Goal: Task Accomplishment & Management: Complete application form

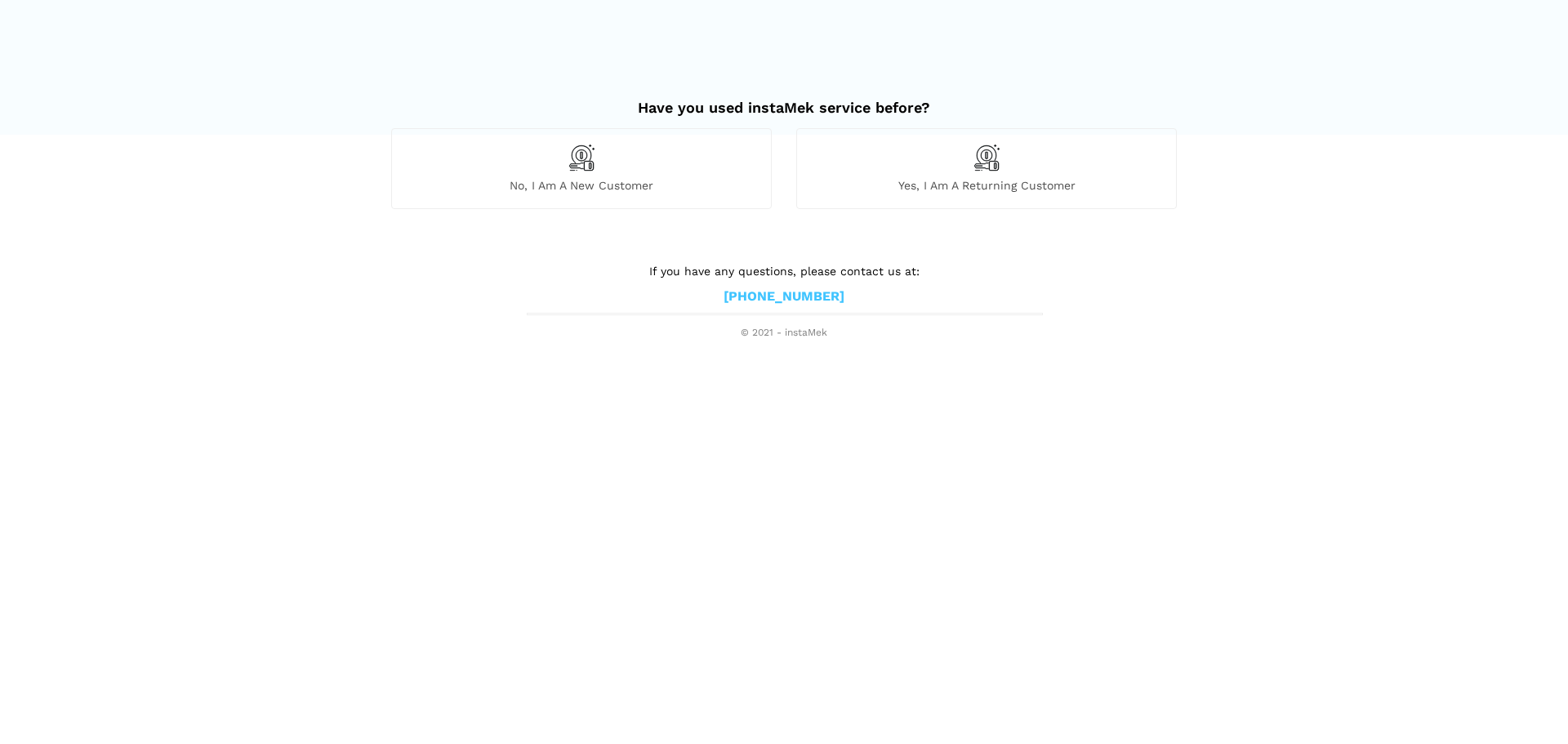
click at [558, 168] on div "No, I am a new customer" at bounding box center [581, 168] width 380 height 81
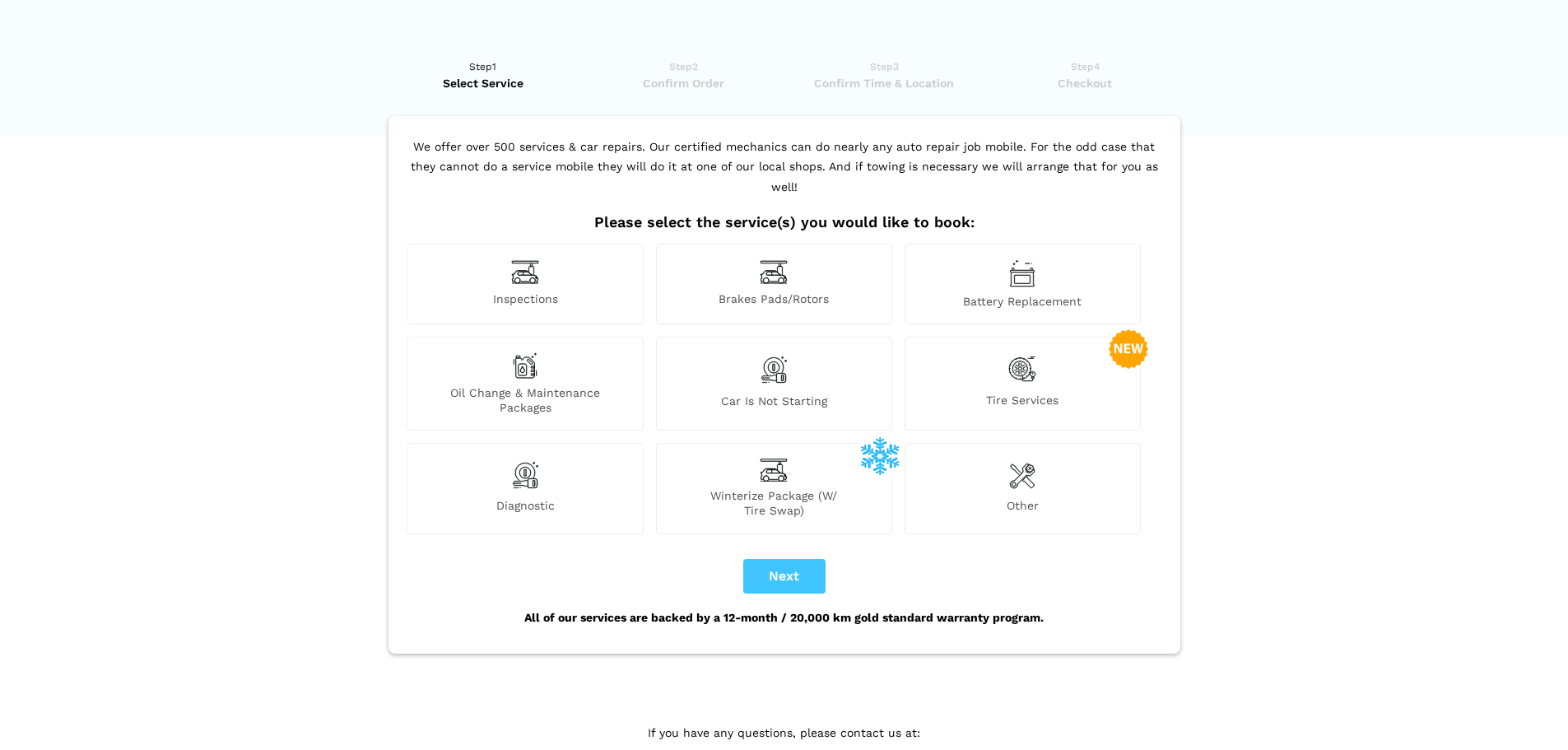
click at [806, 256] on div "Brakes Pads/Rotors" at bounding box center [774, 284] width 237 height 81
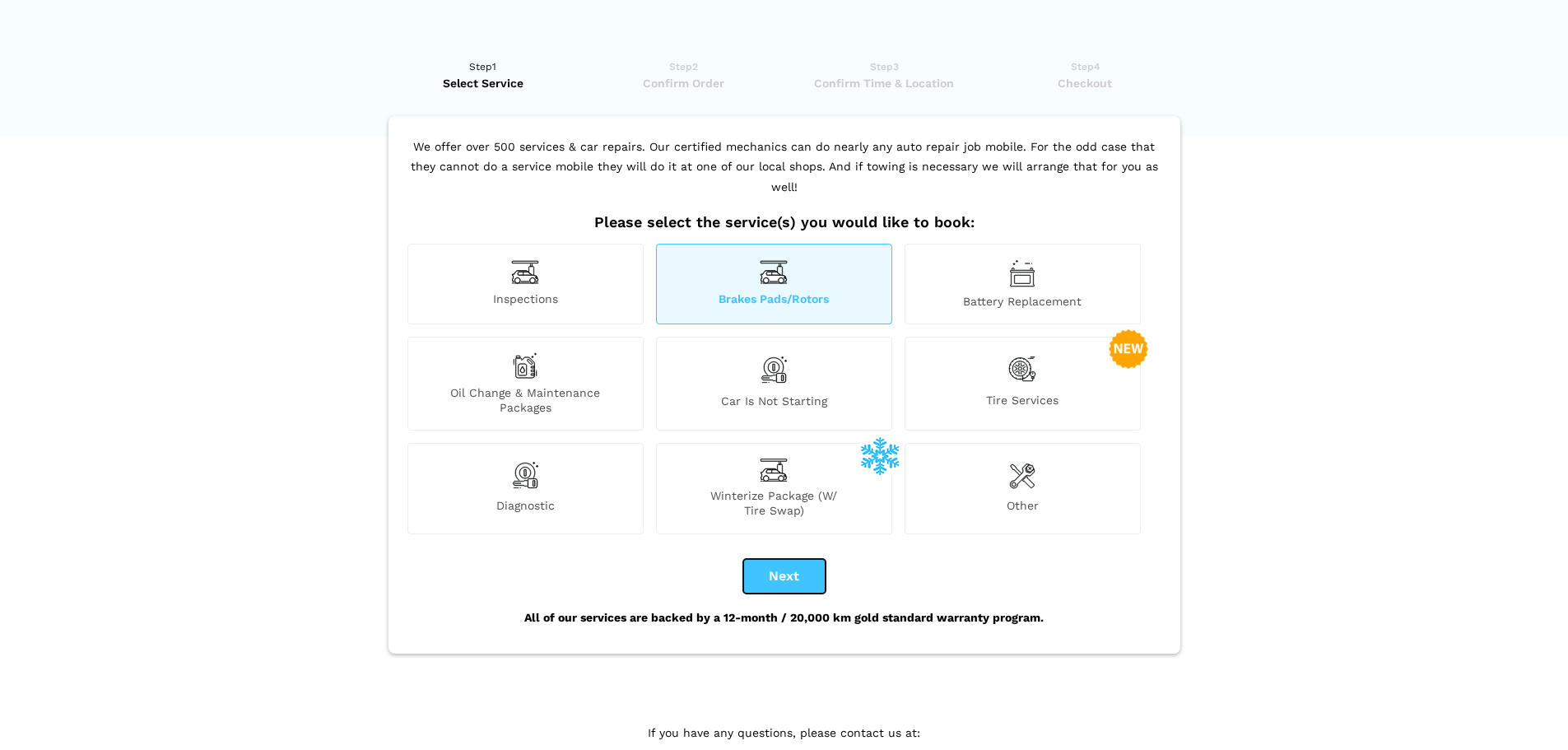
click at [791, 567] on button "Next" at bounding box center [785, 576] width 82 height 34
checkbox input "true"
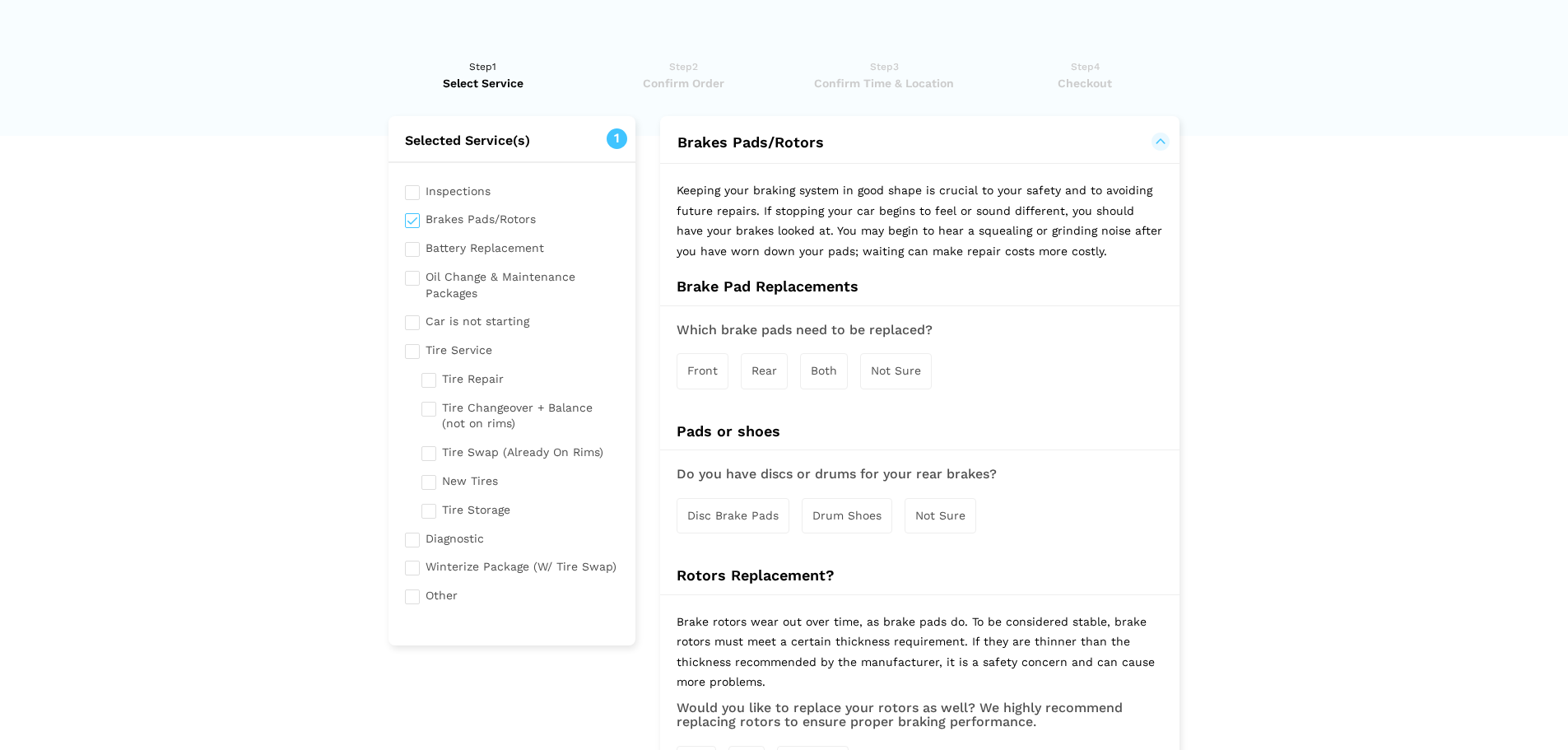
click at [702, 378] on div "Front" at bounding box center [702, 371] width 52 height 35
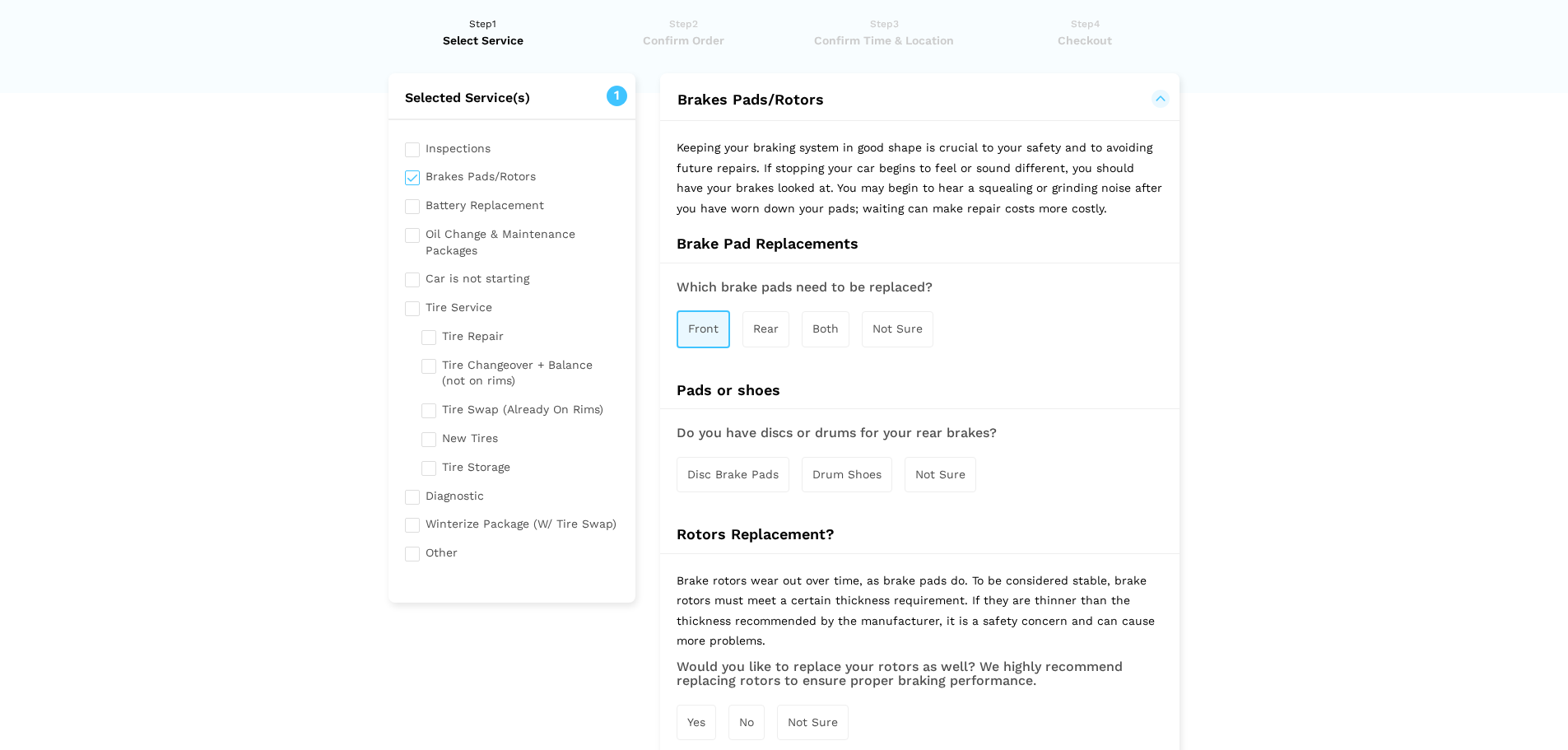
scroll to position [82, 0]
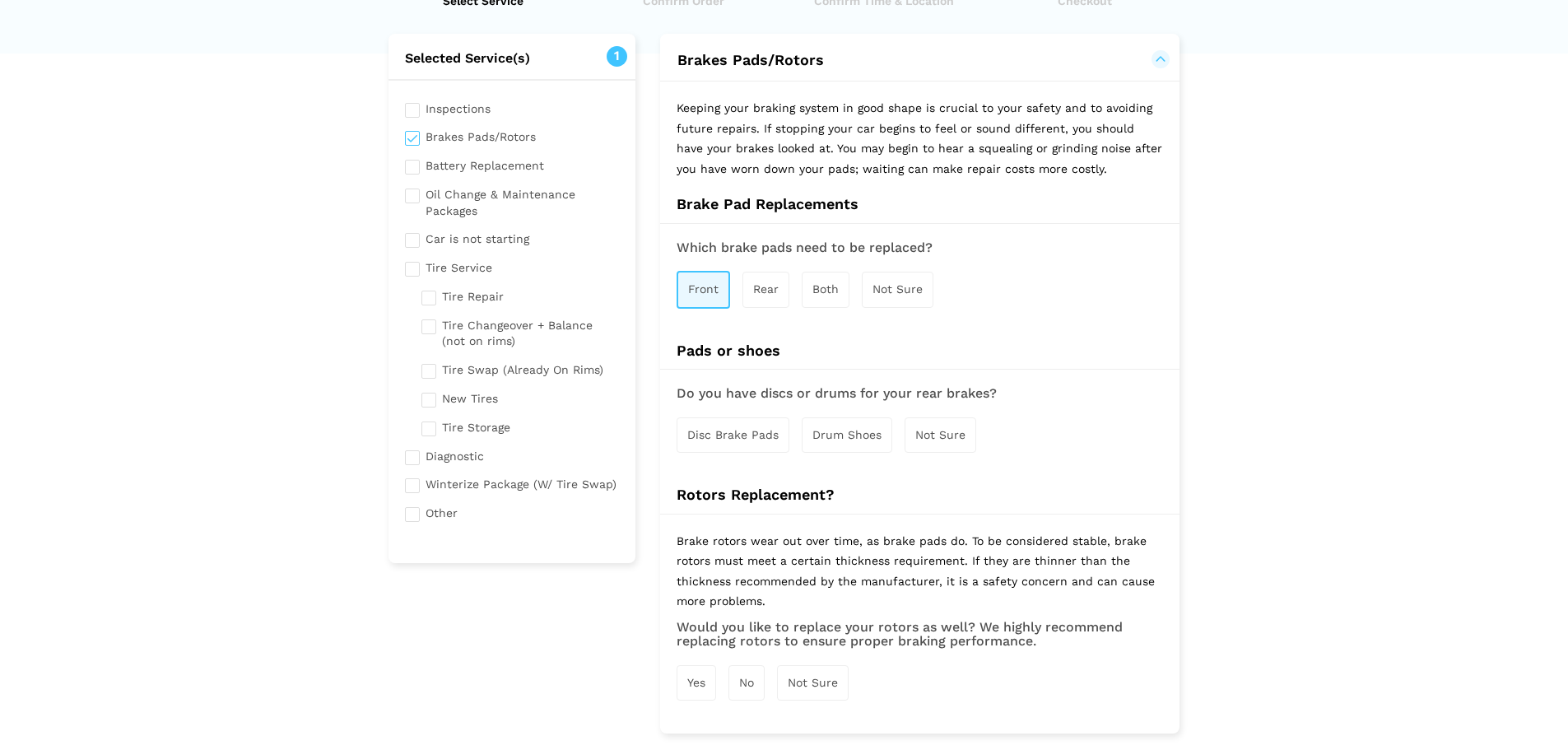
click at [915, 285] on span "Not Sure" at bounding box center [897, 288] width 50 height 13
click at [688, 297] on div "Front" at bounding box center [702, 289] width 52 height 35
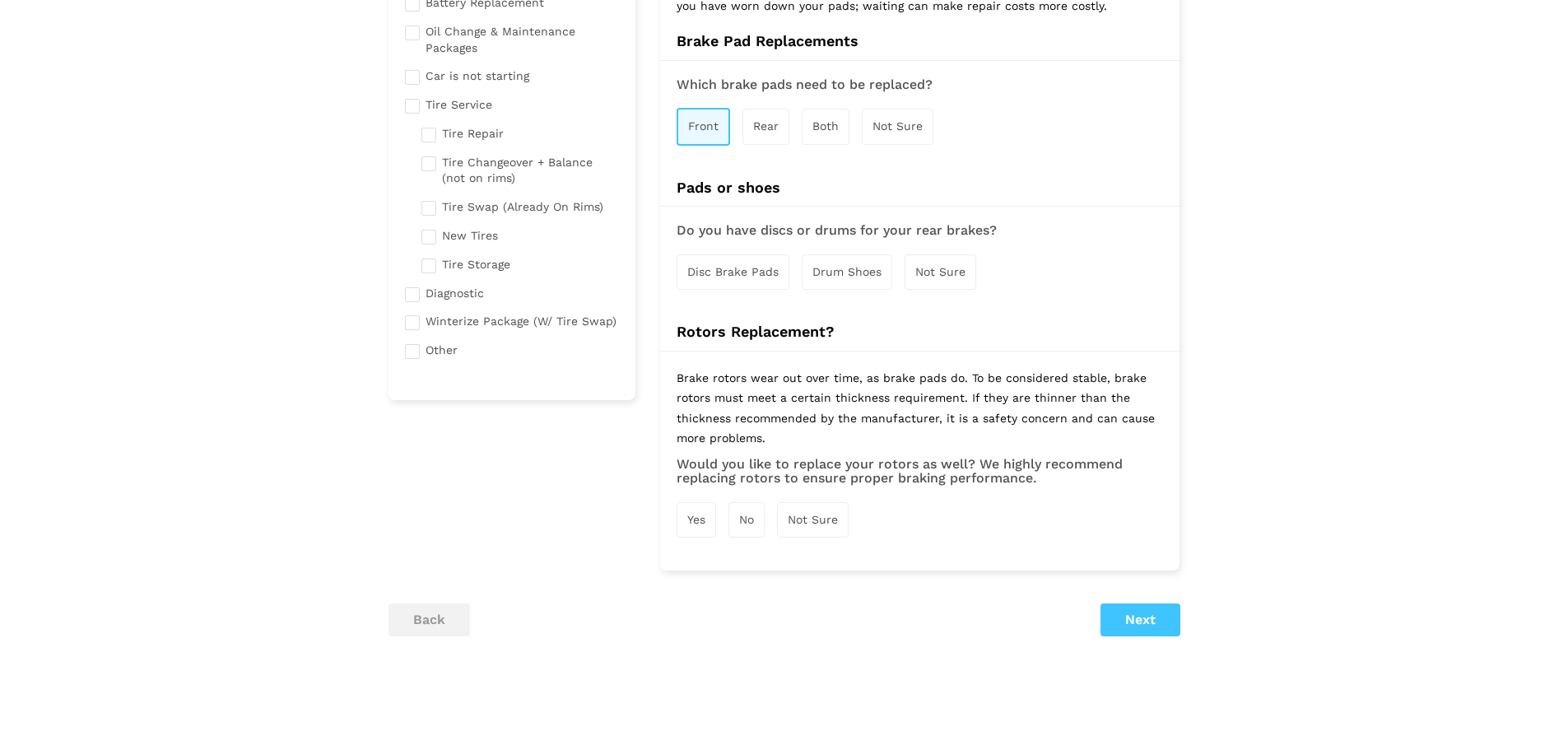
scroll to position [247, 0]
click at [954, 279] on div "Not Sure" at bounding box center [940, 271] width 71 height 35
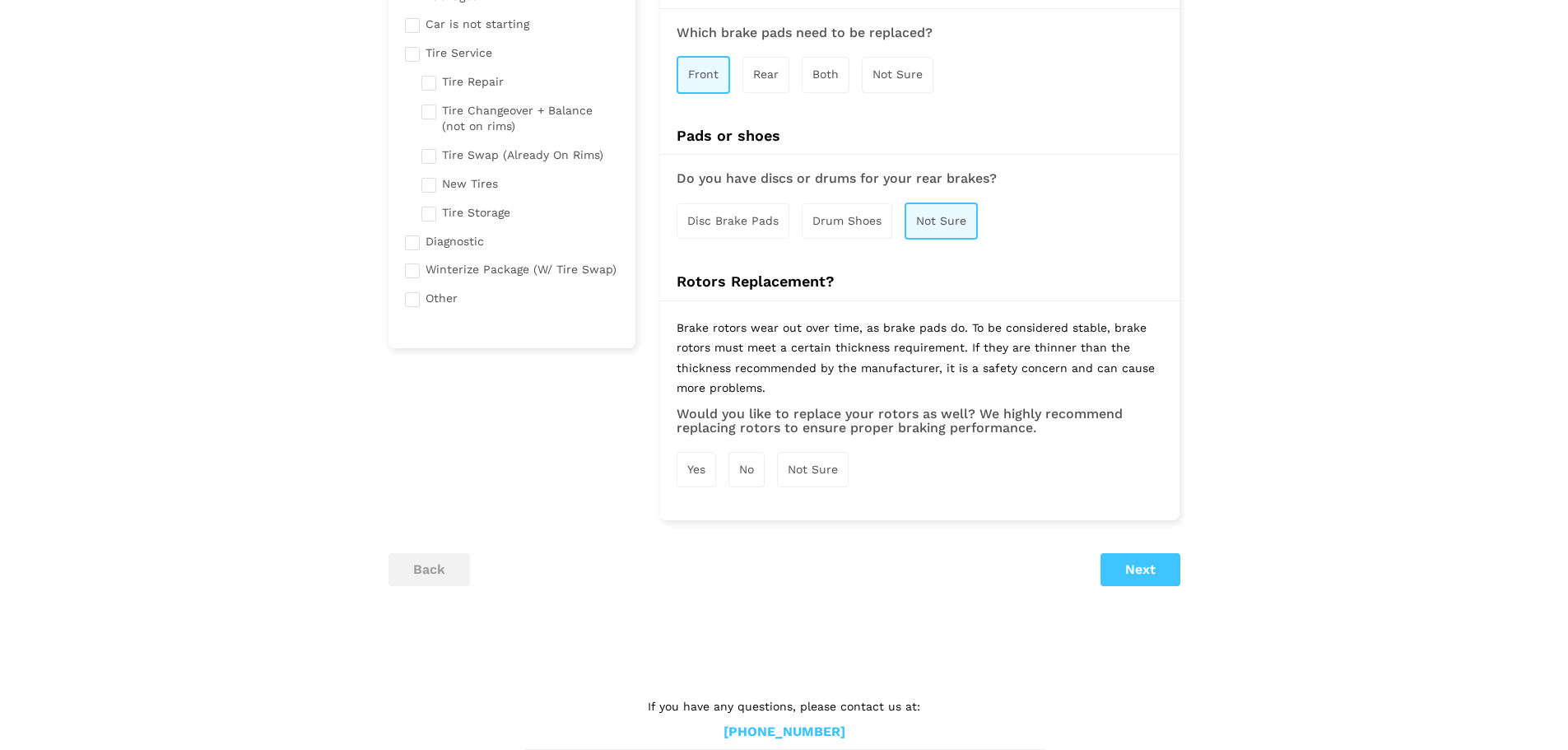
scroll to position [325, 0]
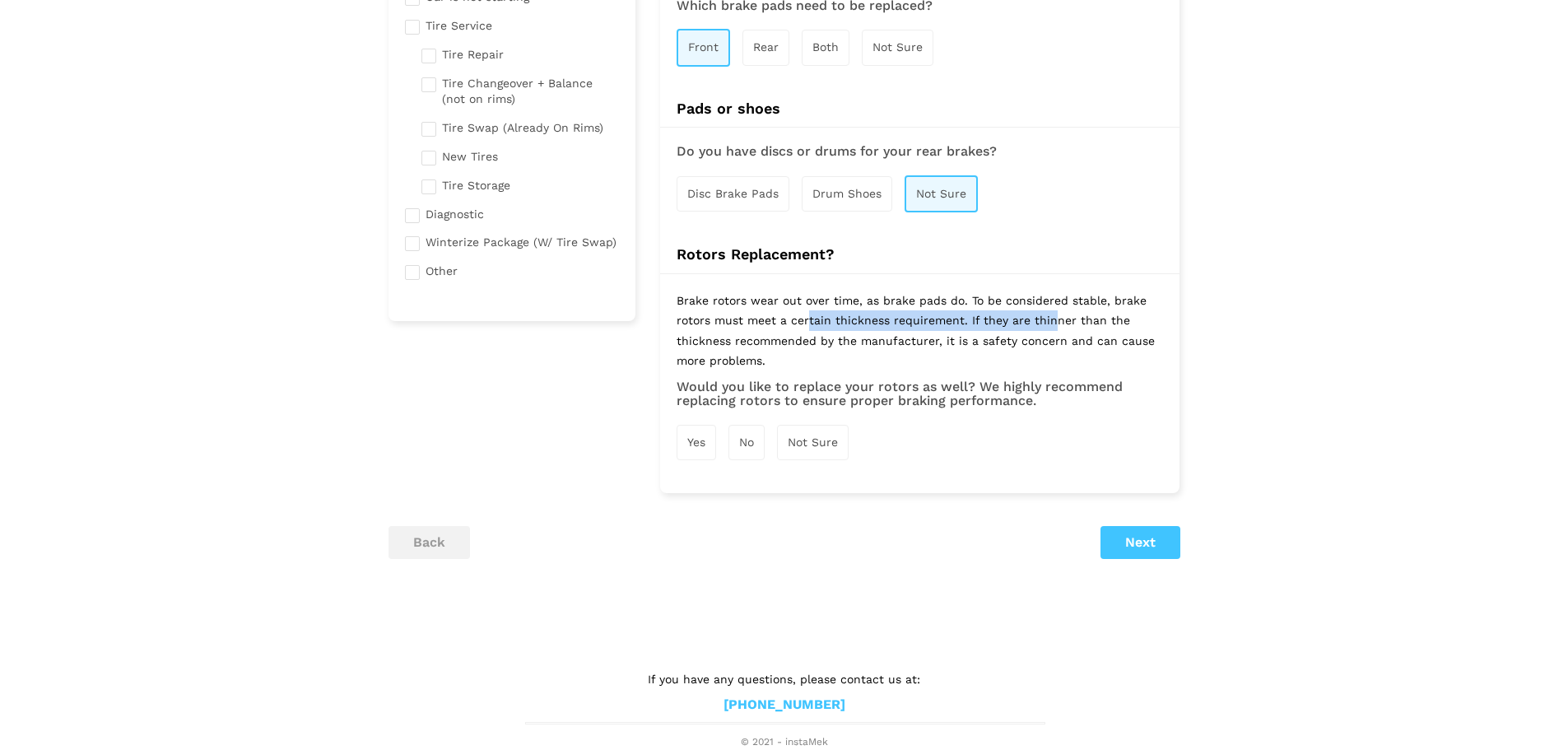
drag, startPoint x: 769, startPoint y: 305, endPoint x: 1028, endPoint y: 303, distance: 259.0
click at [1028, 303] on p "Brake rotors wear out over time, as brake pads do. To be considered stable, bra…" at bounding box center [920, 334] width 487 height 89
drag, startPoint x: 1028, startPoint y: 303, endPoint x: 919, endPoint y: 360, distance: 123.0
click at [1026, 304] on p "Brake rotors wear out over time, as brake pads do. To be considered stable, bra…" at bounding box center [920, 334] width 487 height 89
click at [834, 429] on div "Not Sure" at bounding box center [812, 443] width 71 height 35
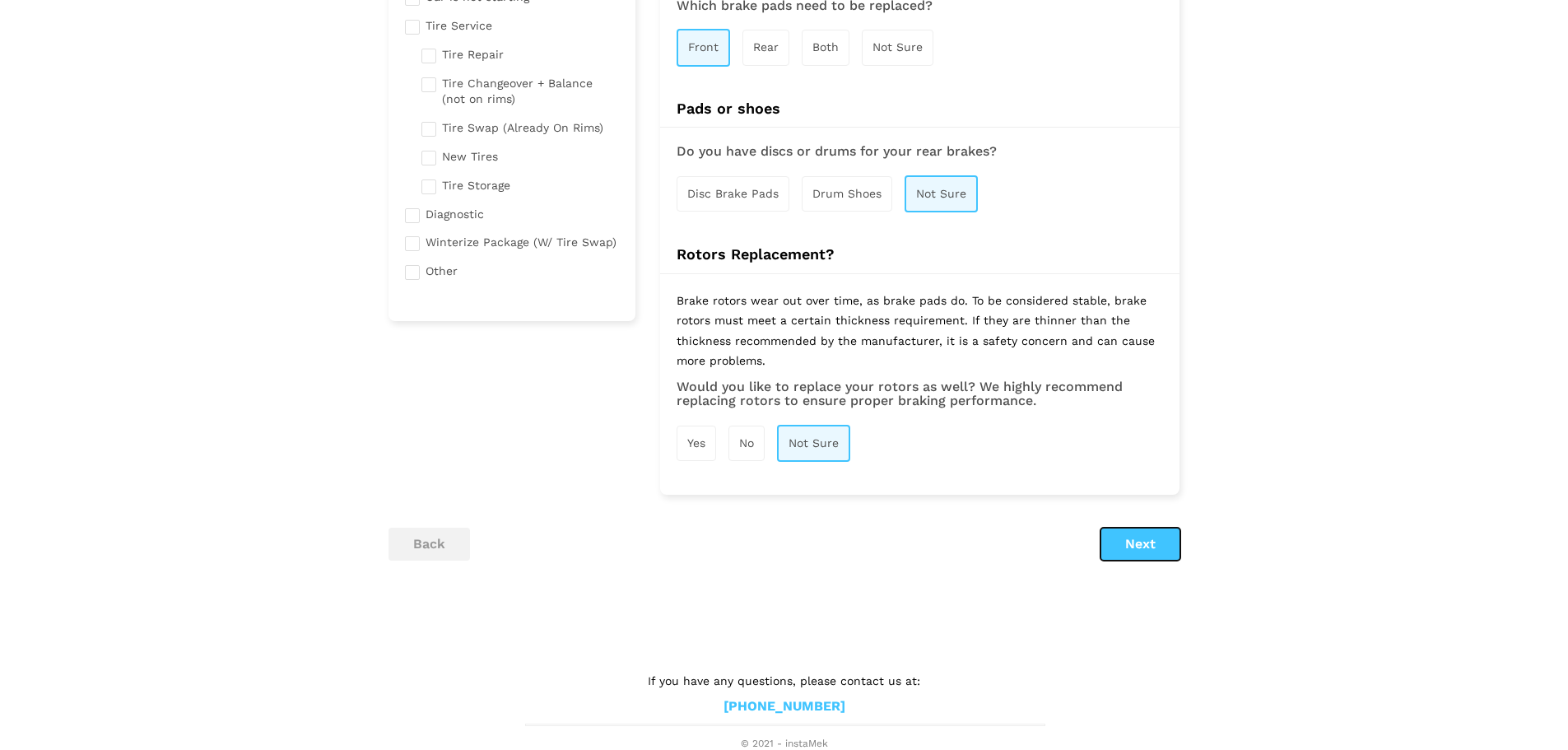
click at [1146, 540] on button "Next" at bounding box center [1141, 545] width 80 height 33
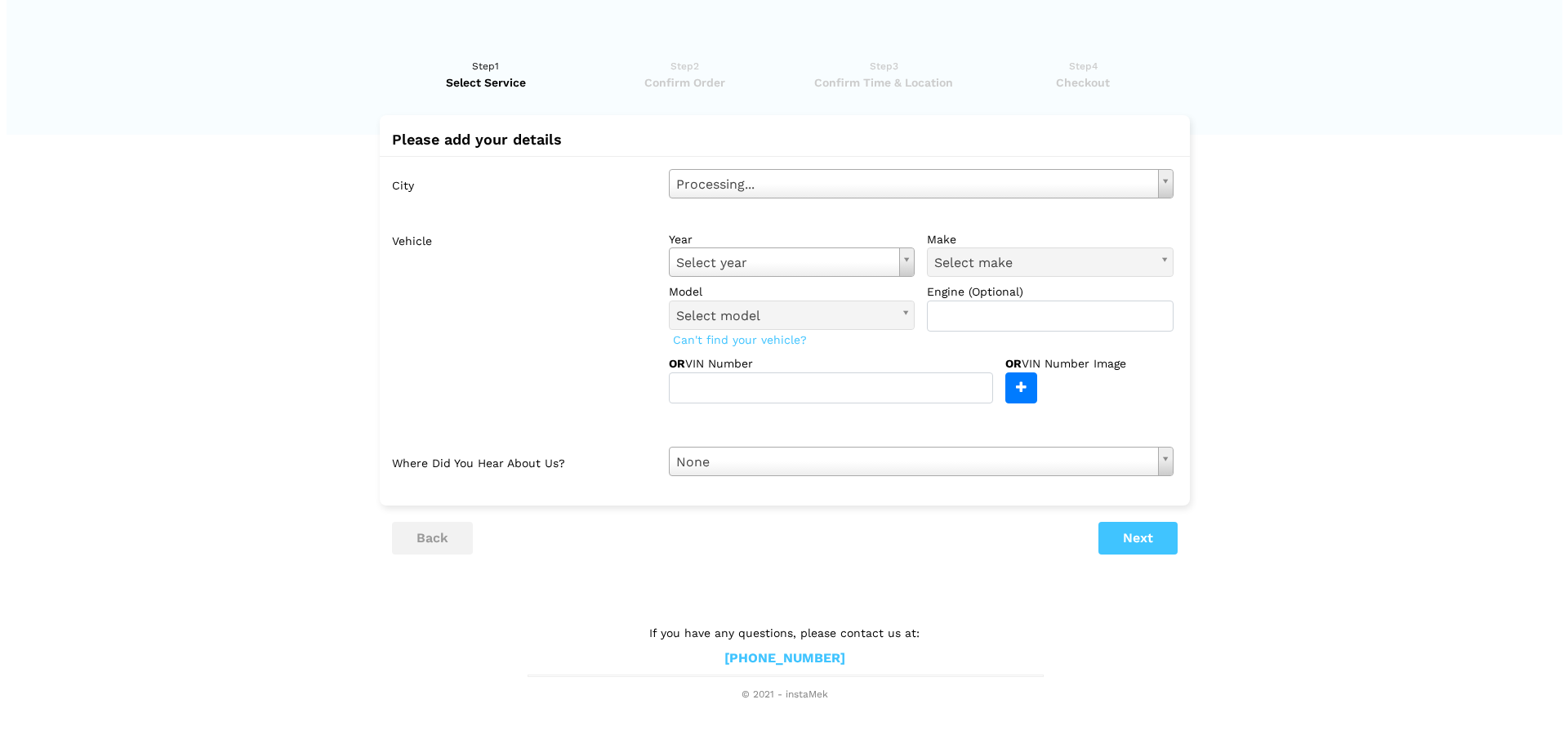
scroll to position [0, 0]
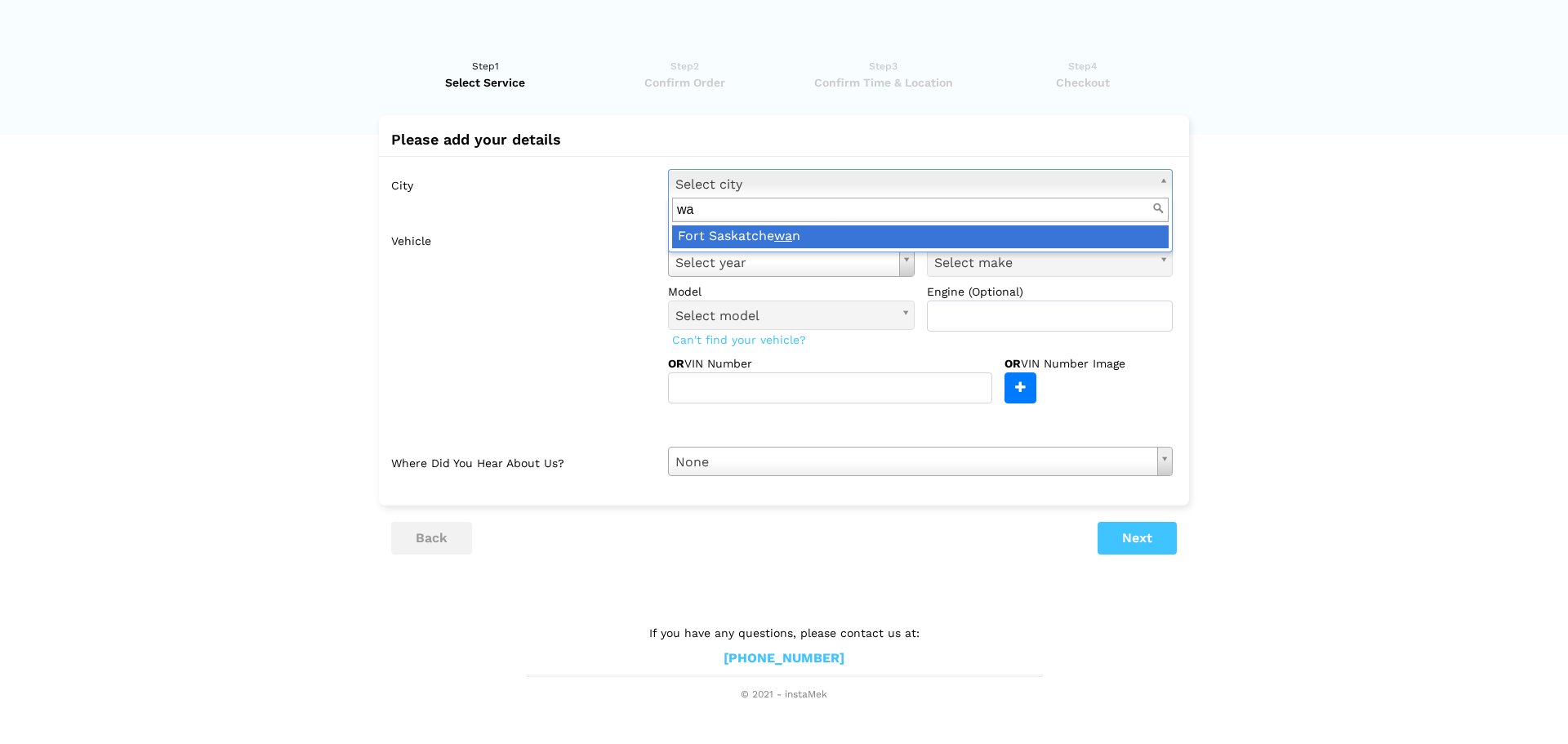
type input "wat"
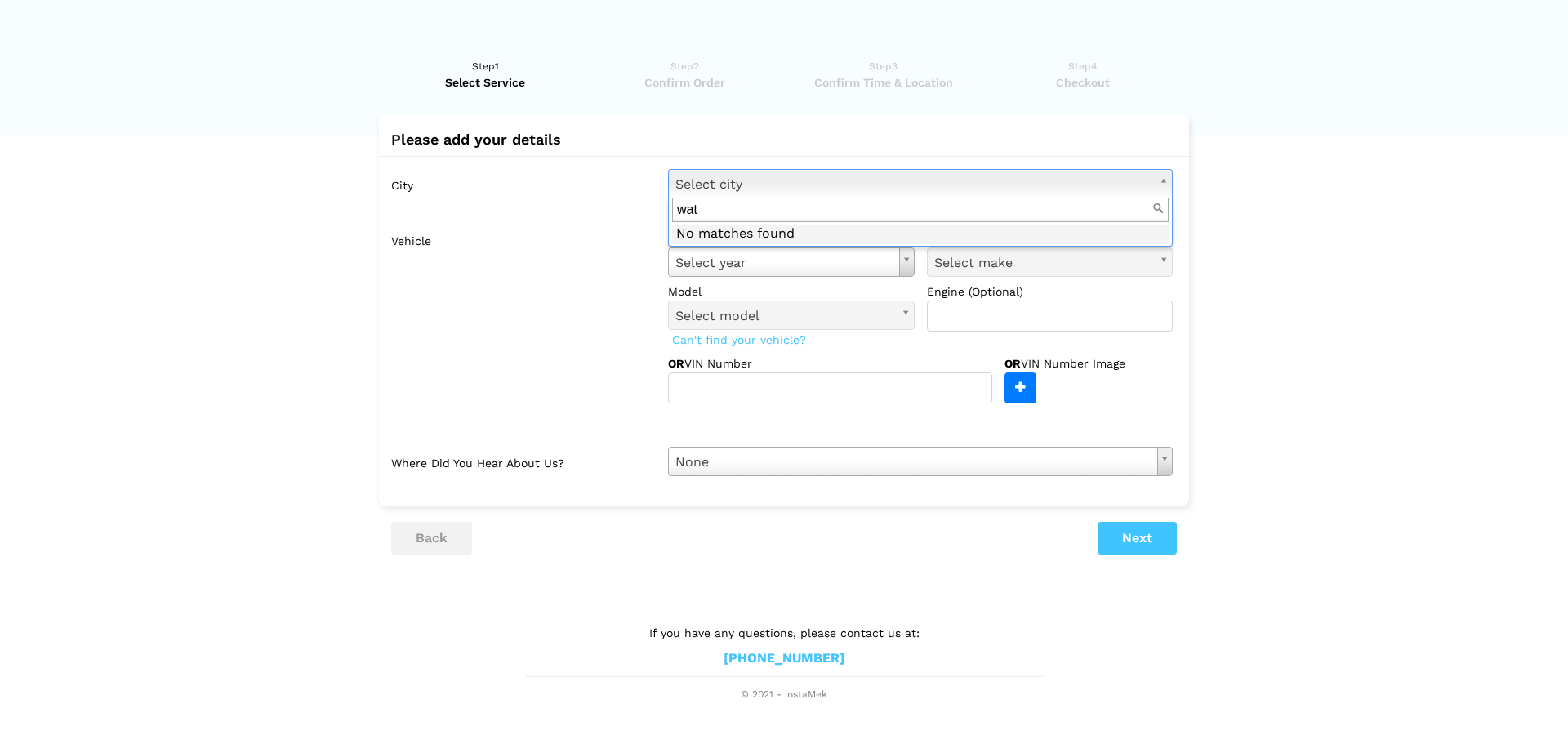
drag, startPoint x: 779, startPoint y: 214, endPoint x: 666, endPoint y: 218, distance: 113.1
click at [661, 214] on body "Have you used instaMek service before? No, I am a new customer Yes, I am a retu…" at bounding box center [784, 351] width 1568 height 702
type input "k"
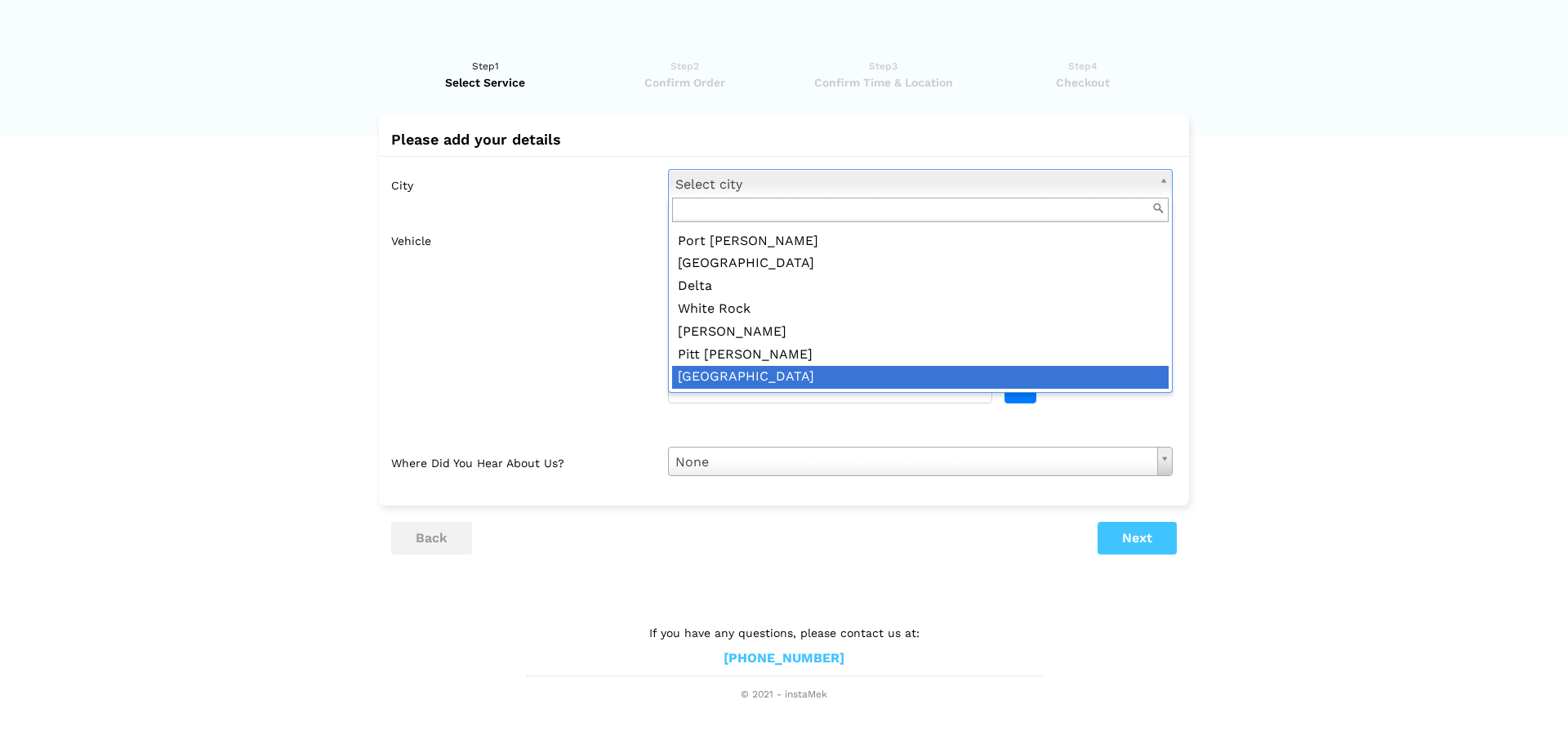
scroll to position [586, 0]
